Goal: Task Accomplishment & Management: Manage account settings

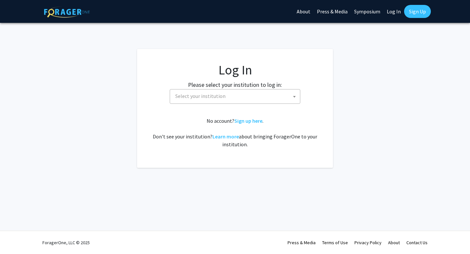
click at [189, 94] on span "Select your institution" at bounding box center [200, 96] width 50 height 7
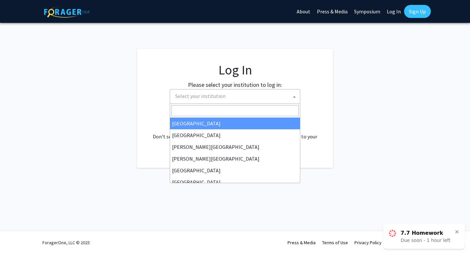
select select "34"
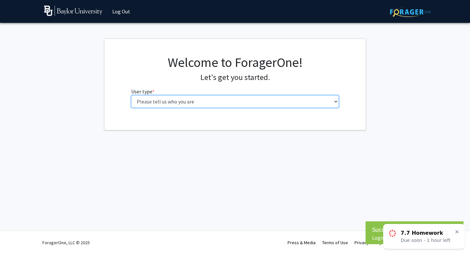
click at [193, 96] on select "Please tell us who you are Undergraduate Student Master's Student Doctoral Cand…" at bounding box center [235, 101] width 208 height 12
select select "1: undergrad"
click at [131, 95] on select "Please tell us who you are Undergraduate Student Master's Student Doctoral Cand…" at bounding box center [235, 101] width 208 height 12
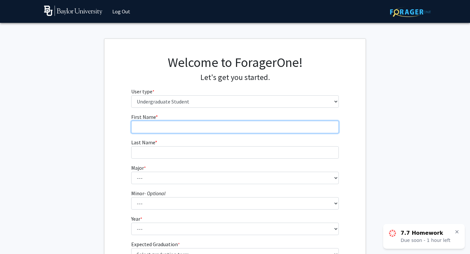
click at [219, 129] on input "First Name * required" at bounding box center [235, 127] width 208 height 12
type input "[PERSON_NAME]"
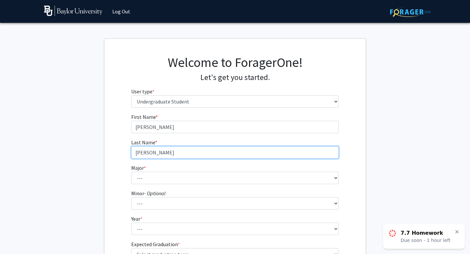
type input "[PERSON_NAME]"
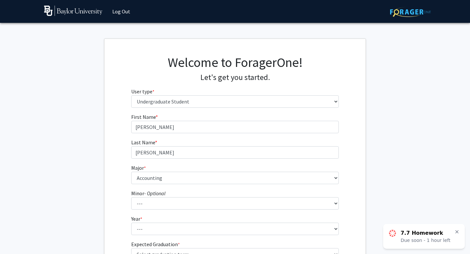
click at [180, 170] on fg-select "Major * required --- Accounting American Studies Anthropology Apparel Design & …" at bounding box center [235, 174] width 208 height 20
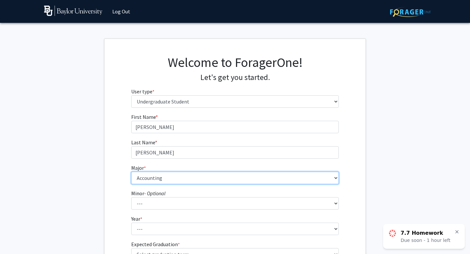
click at [180, 177] on select "--- Accounting American Studies Anthropology Apparel Design & Product Developme…" at bounding box center [235, 178] width 208 height 12
select select "80: 2745"
click at [131, 172] on select "--- Accounting American Studies Anthropology Apparel Design & Product Developme…" at bounding box center [235, 178] width 208 height 12
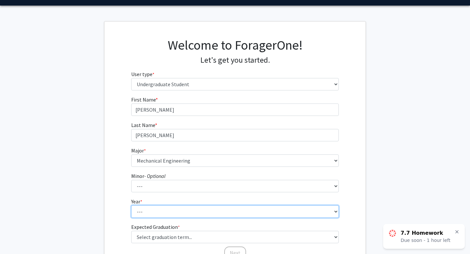
click at [154, 215] on select "--- First-year Sophomore Junior Senior Postbaccalaureate Certificate" at bounding box center [235, 211] width 208 height 12
select select "1: first-year"
click at [131, 205] on select "--- First-year Sophomore Junior Senior Postbaccalaureate Certificate" at bounding box center [235, 211] width 208 height 12
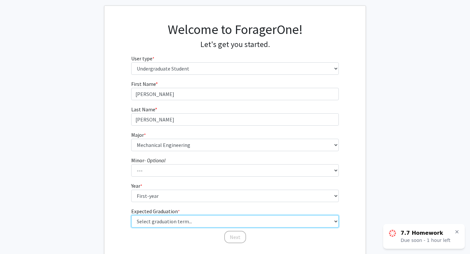
click at [148, 220] on select "Select graduation term... Spring 2025 Summer 2025 Fall 2025 Winter 2025 Spring …" at bounding box center [235, 221] width 208 height 12
click at [142, 222] on select "Select graduation term... Spring 2025 Summer 2025 Fall 2025 Winter 2025 Spring …" at bounding box center [235, 221] width 208 height 12
select select "17: spring_2029"
click at [131, 215] on select "Select graduation term... Spring 2025 Summer 2025 Fall 2025 Winter 2025 Spring …" at bounding box center [235, 221] width 208 height 12
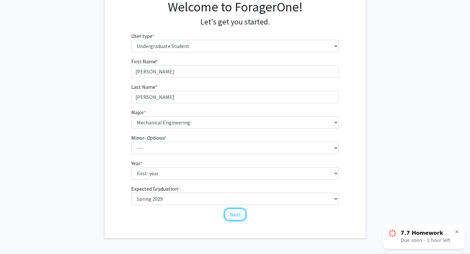
click at [232, 217] on button "Next" at bounding box center [235, 214] width 22 height 12
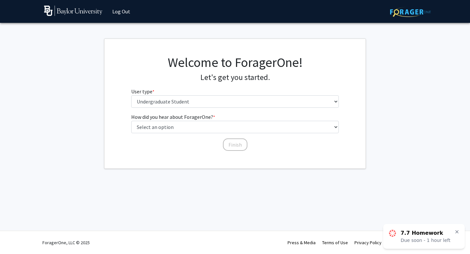
click at [456, 231] on icon at bounding box center [457, 232] width 3 height 3
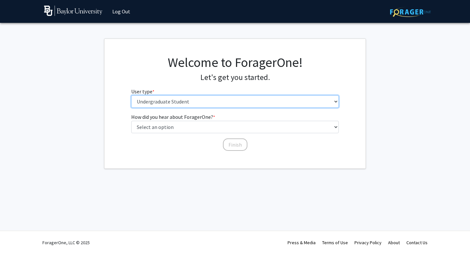
click at [283, 106] on select "Please tell us who you are Undergraduate Student Master's Student Doctoral Cand…" at bounding box center [235, 101] width 208 height 12
click at [131, 95] on select "Please tell us who you are Undergraduate Student Master's Student Doctoral Cand…" at bounding box center [235, 101] width 208 height 12
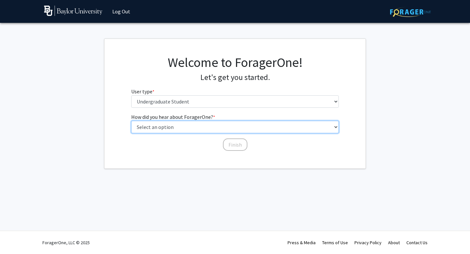
click at [266, 127] on select "Select an option Peer/student recommendation Faculty/staff recommendation Unive…" at bounding box center [235, 127] width 208 height 12
select select "2: faculty_recommendation"
click at [131, 121] on select "Select an option Peer/student recommendation Faculty/staff recommendation Unive…" at bounding box center [235, 127] width 208 height 12
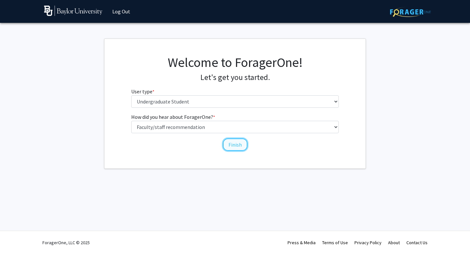
click at [231, 148] on button "Finish" at bounding box center [235, 144] width 24 height 12
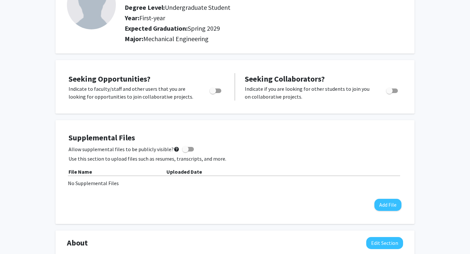
scroll to position [58, 0]
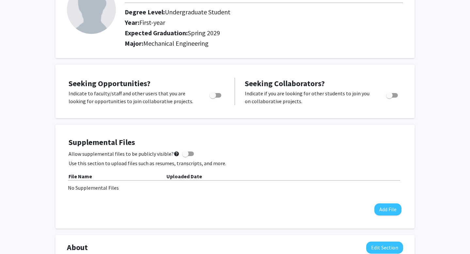
click at [183, 152] on span at bounding box center [185, 154] width 7 height 7
click at [185, 156] on input "Allow supplemental files to be publicly visible? help" at bounding box center [185, 156] width 0 height 0
click at [183, 152] on span at bounding box center [188, 153] width 12 height 5
click at [185, 156] on input "Allow supplemental files to be publicly visible? help" at bounding box center [185, 156] width 0 height 0
click at [183, 152] on span at bounding box center [185, 154] width 7 height 7
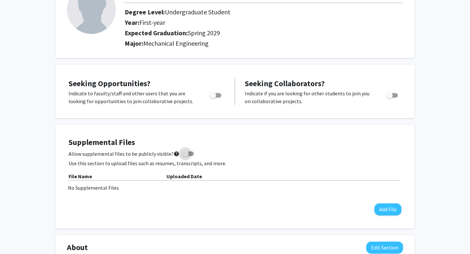
click at [185, 156] on input "Allow supplemental files to be publicly visible? help" at bounding box center [185, 156] width 0 height 0
checkbox input "true"
click at [386, 201] on div "Supplemental Files Allow supplemental files to be publicly visible? help Use th…" at bounding box center [235, 177] width 333 height 78
click at [390, 206] on button "Add File" at bounding box center [387, 209] width 27 height 12
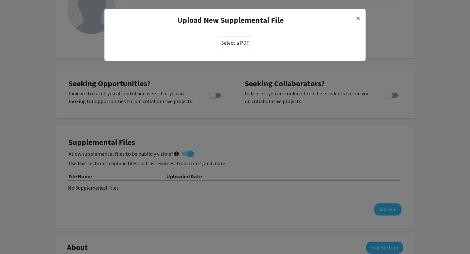
click at [244, 42] on label "Select a PDF" at bounding box center [235, 43] width 36 height 12
click at [0, 0] on input "Select a PDF" at bounding box center [0, 0] width 0 height 0
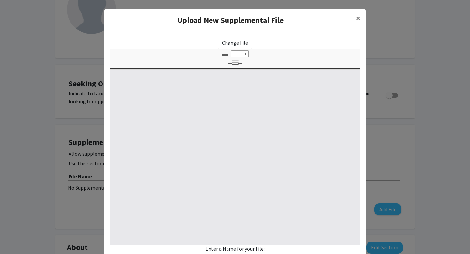
select select "custom"
type input "0"
select select "custom"
type input "1"
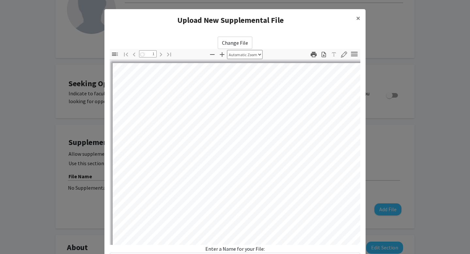
select select "auto"
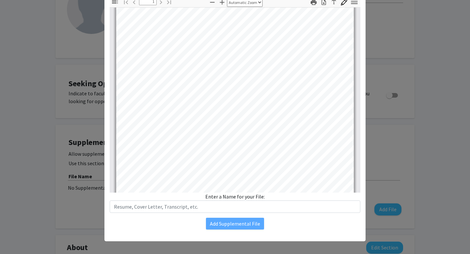
scroll to position [5, 0]
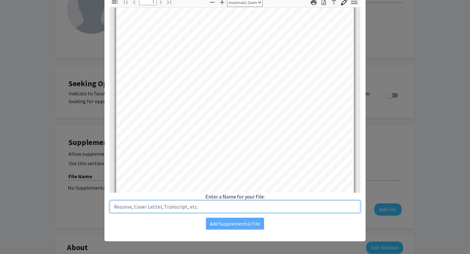
click at [188, 210] on input "text" at bounding box center [235, 206] width 251 height 12
type input "Resume"
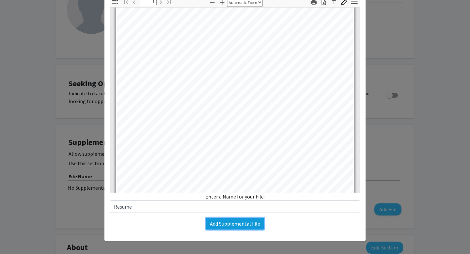
click at [219, 221] on button "Add Supplemental File" at bounding box center [235, 224] width 58 height 12
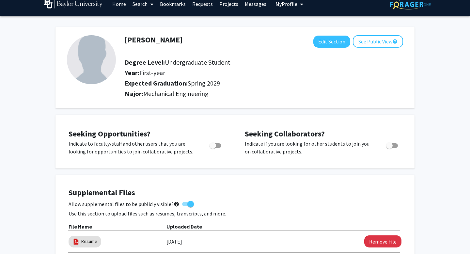
scroll to position [9, 0]
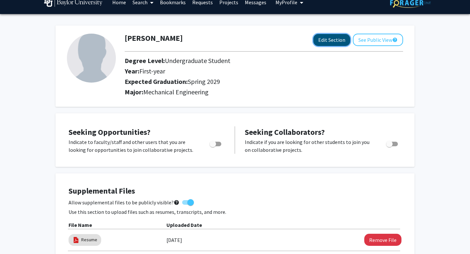
click at [328, 37] on button "Edit Section" at bounding box center [331, 40] width 37 height 12
select select "first-year"
select select "45: spring_2029"
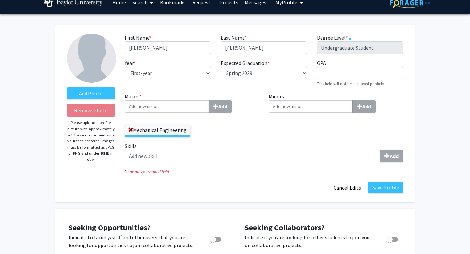
click at [204, 105] on input "Majors * Add" at bounding box center [167, 106] width 84 height 12
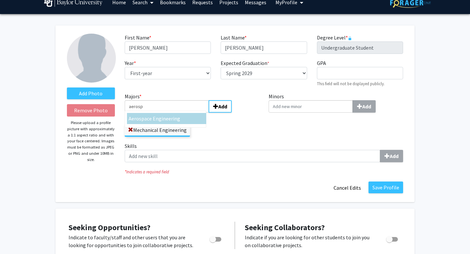
type input "aerosp"
click at [169, 119] on span "ace Engineering" at bounding box center [162, 118] width 36 height 7
click at [169, 113] on input "aerosp" at bounding box center [167, 106] width 84 height 12
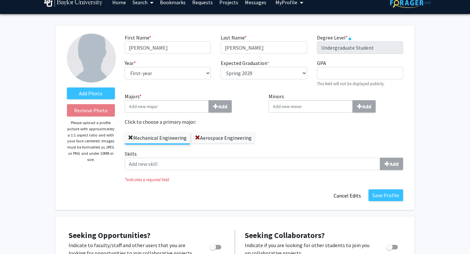
click at [131, 138] on span at bounding box center [130, 137] width 5 height 5
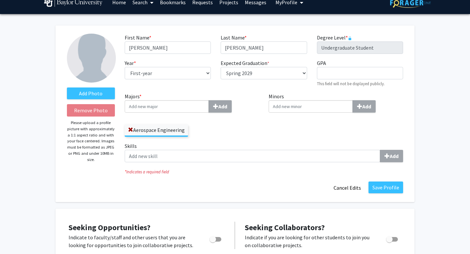
click at [176, 131] on label "Aerospace Engineering" at bounding box center [156, 129] width 63 height 11
click at [0, 0] on input "Aerospace Engineering" at bounding box center [0, 0] width 0 height 0
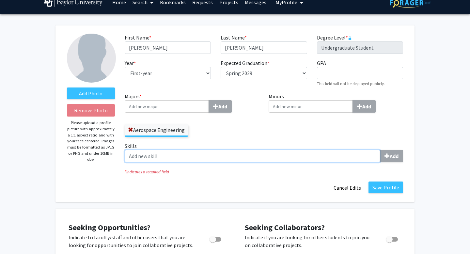
click at [181, 152] on input "Skills Add" at bounding box center [253, 156] width 256 height 12
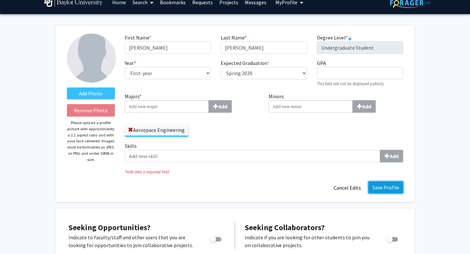
click at [386, 186] on button "Save Profile" at bounding box center [386, 188] width 35 height 12
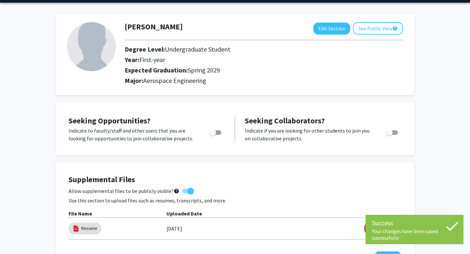
scroll to position [23, 0]
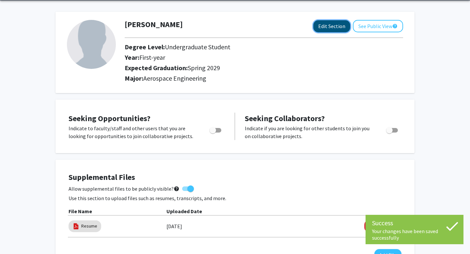
click at [328, 31] on button "Edit Section" at bounding box center [331, 26] width 37 height 12
select select "first-year"
select select "45: spring_2029"
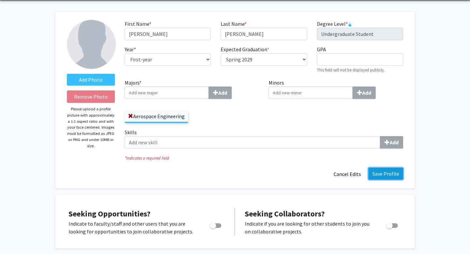
click at [388, 173] on button "Save Profile" at bounding box center [386, 174] width 35 height 12
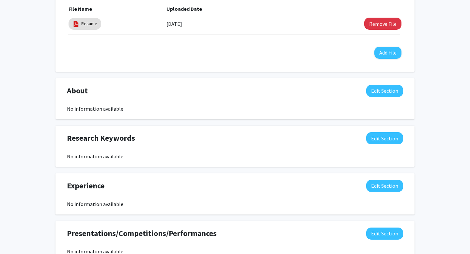
scroll to position [248, 0]
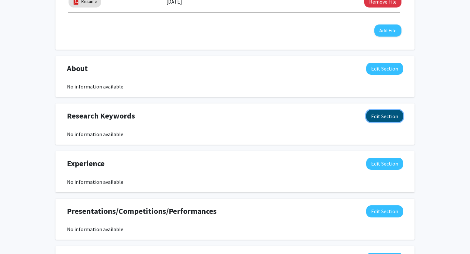
click at [373, 117] on button "Edit Section" at bounding box center [384, 116] width 37 height 12
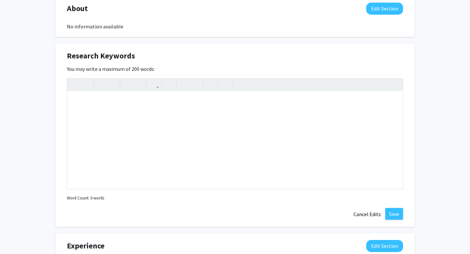
scroll to position [291, 0]
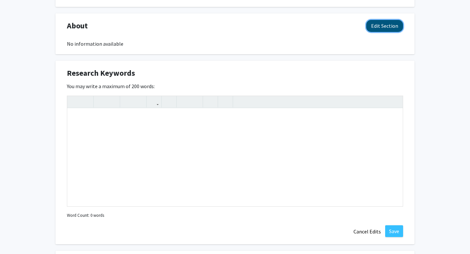
click at [380, 30] on button "Edit Section" at bounding box center [384, 26] width 37 height 12
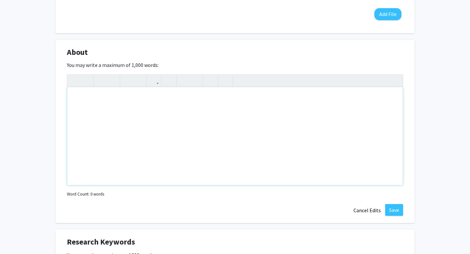
scroll to position [248, 0]
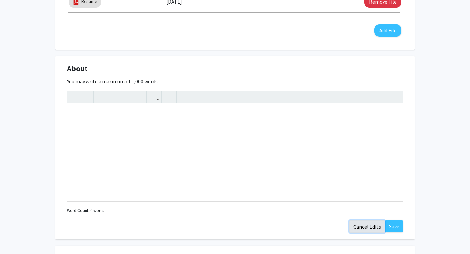
click at [368, 227] on button "Cancel Edits" at bounding box center [367, 226] width 36 height 12
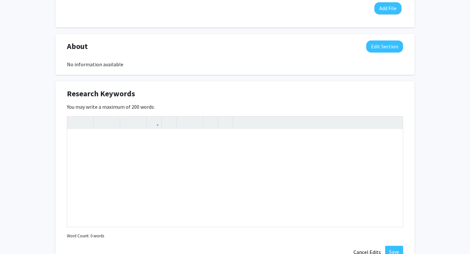
scroll to position [308, 0]
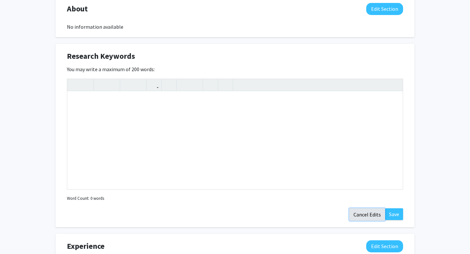
click at [368, 219] on button "Cancel Edits" at bounding box center [367, 214] width 36 height 12
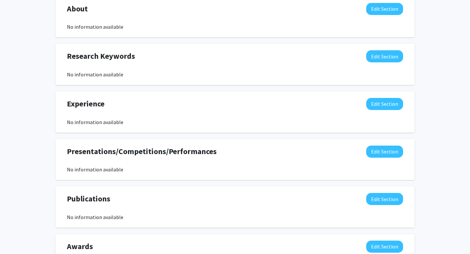
click at [389, 110] on div "Experience Edit Section" at bounding box center [235, 105] width 346 height 15
click at [389, 103] on button "Edit Section" at bounding box center [384, 104] width 37 height 12
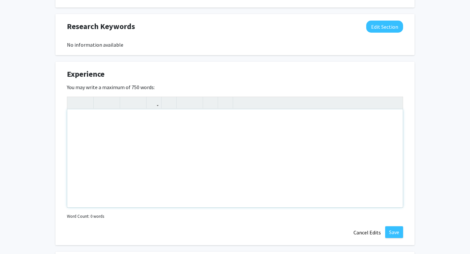
scroll to position [360, 0]
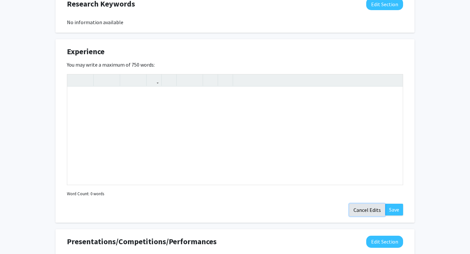
click at [365, 206] on button "Cancel Edits" at bounding box center [367, 210] width 36 height 12
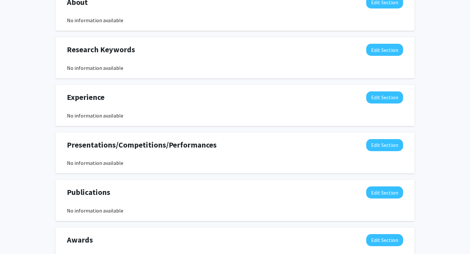
scroll to position [310, 0]
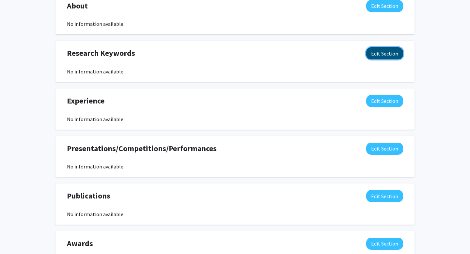
click at [375, 50] on button "Edit Section" at bounding box center [384, 53] width 37 height 12
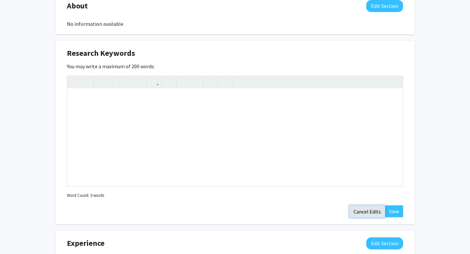
click at [361, 210] on button "Cancel Edits" at bounding box center [367, 211] width 36 height 12
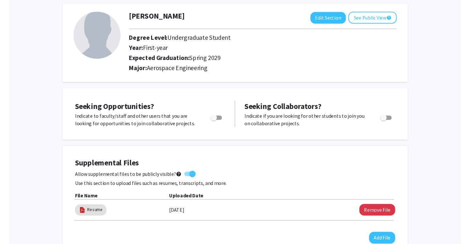
scroll to position [23, 0]
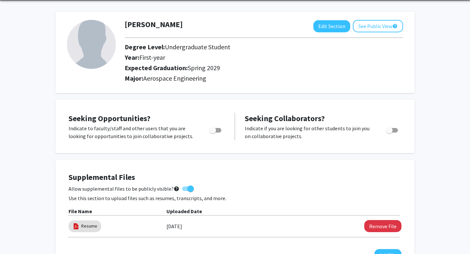
click at [94, 41] on img at bounding box center [91, 44] width 49 height 49
click at [335, 25] on button "Edit Section" at bounding box center [331, 26] width 37 height 12
select select "first-year"
select select "45: spring_2029"
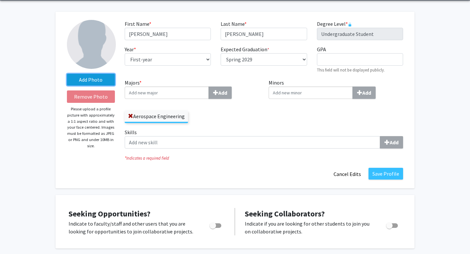
click at [98, 82] on label "Add Photo" at bounding box center [91, 80] width 48 height 12
click at [0, 0] on input "Add Photo" at bounding box center [0, 0] width 0 height 0
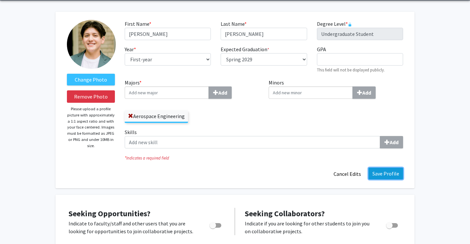
click at [390, 174] on button "Save Profile" at bounding box center [386, 174] width 35 height 12
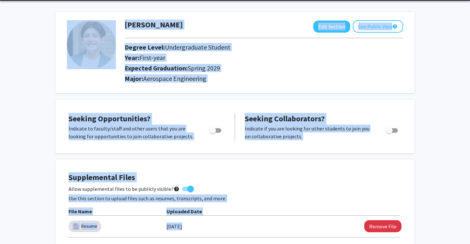
scroll to position [0, 0]
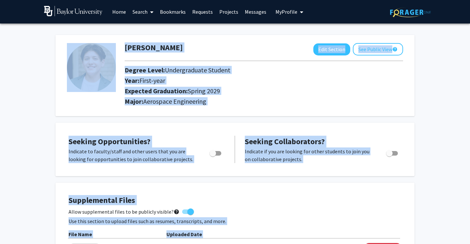
drag, startPoint x: 140, startPoint y: 198, endPoint x: 40, endPoint y: 34, distance: 191.9
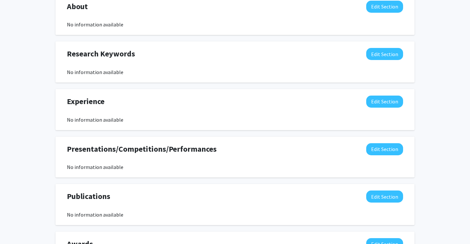
scroll to position [379, 0]
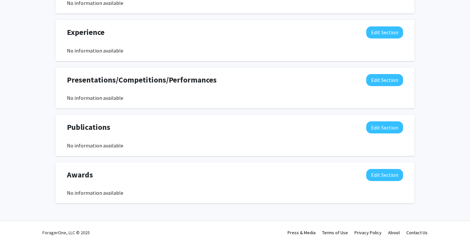
click at [94, 77] on span "Presentations/Competitions/Performances" at bounding box center [142, 80] width 150 height 12
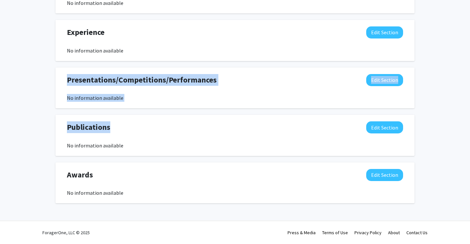
drag, startPoint x: 94, startPoint y: 77, endPoint x: 208, endPoint y: 122, distance: 123.1
